Goal: Task Accomplishment & Management: Manage account settings

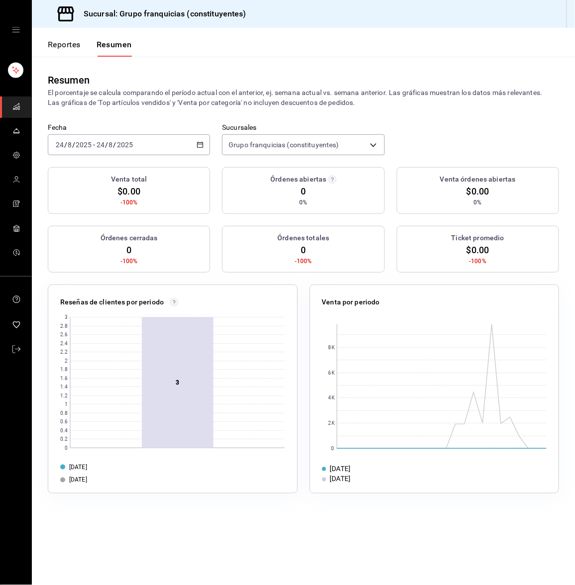
click at [80, 145] on input "2025" at bounding box center [83, 145] width 17 height 8
click at [73, 172] on span "Hoy" at bounding box center [94, 175] width 77 height 10
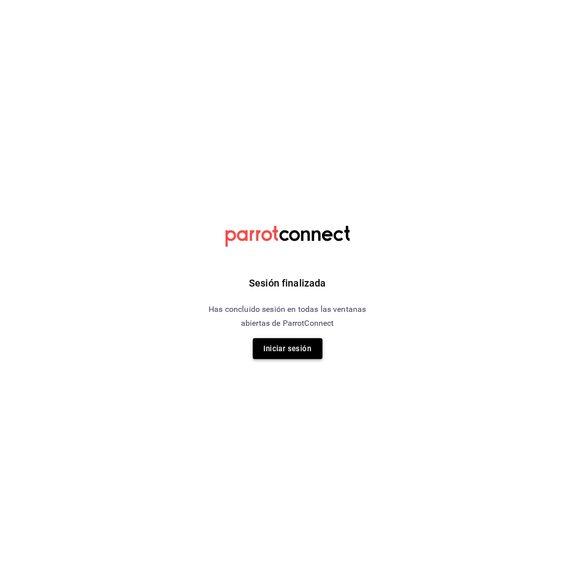
click at [270, 354] on button "Iniciar sesión" at bounding box center [288, 348] width 70 height 21
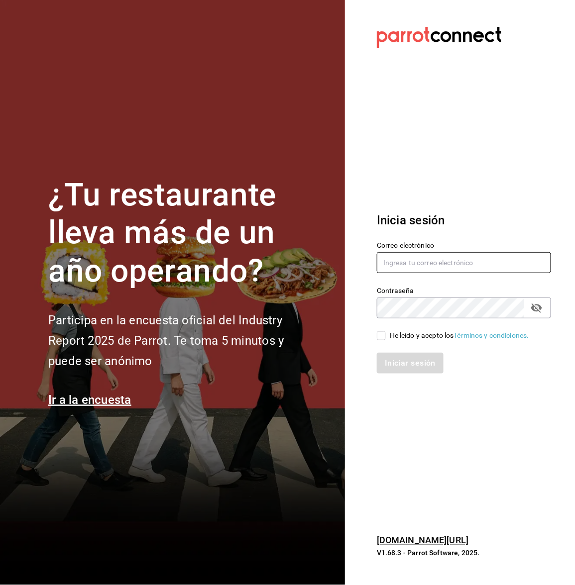
type input "[EMAIL_ADDRESS][DOMAIN_NAME]"
click at [382, 336] on input "He leído y acepto los Términos y condiciones." at bounding box center [381, 335] width 9 height 9
checkbox input "true"
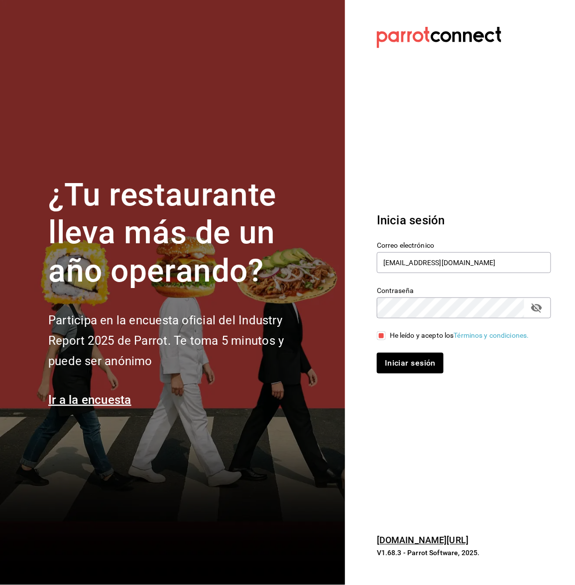
click at [396, 351] on div "Iniciar sesión" at bounding box center [458, 357] width 186 height 33
click at [396, 361] on button "Iniciar sesión" at bounding box center [411, 363] width 68 height 21
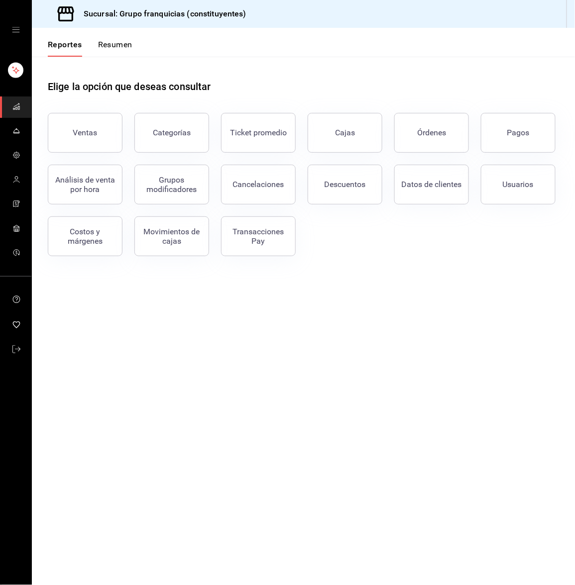
click at [115, 37] on div "Reportes Resumen" at bounding box center [82, 42] width 101 height 29
click at [114, 41] on button "Resumen" at bounding box center [115, 48] width 34 height 17
